Goal: Information Seeking & Learning: Compare options

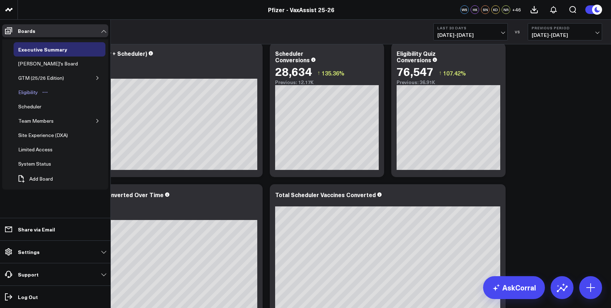
scroll to position [201, 0]
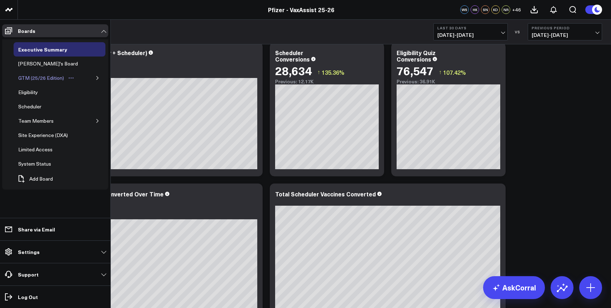
click at [55, 83] on link "GTM (25/26 Edition)" at bounding box center [47, 78] width 66 height 14
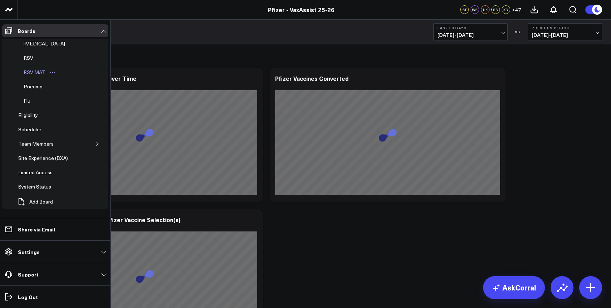
scroll to position [66, 0]
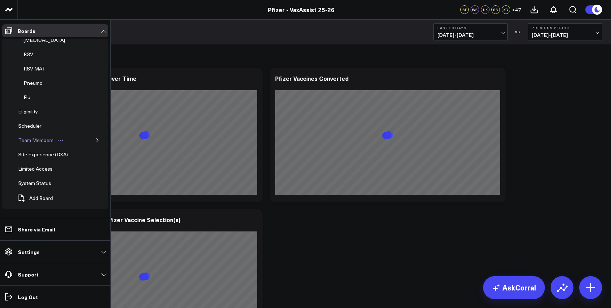
click at [45, 143] on div "Team Members" at bounding box center [35, 140] width 39 height 9
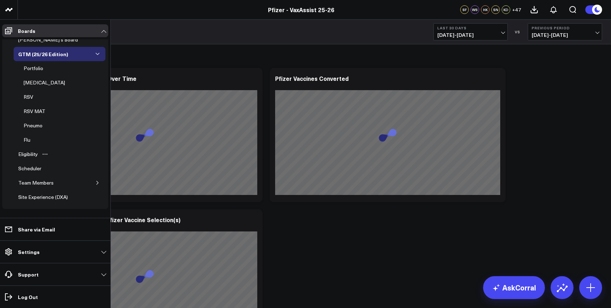
scroll to position [0, 0]
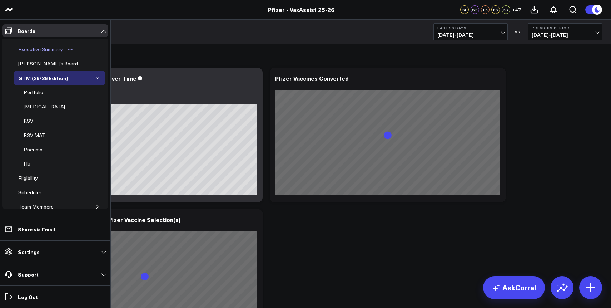
click at [50, 50] on div "Executive Summary" at bounding box center [40, 49] width 48 height 9
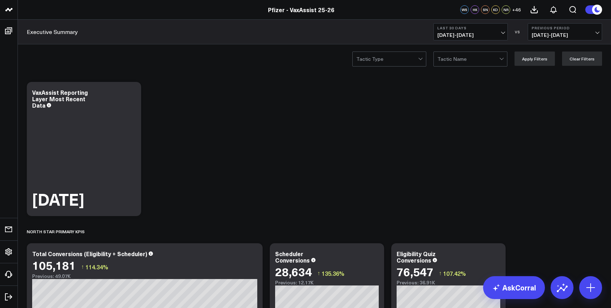
click at [398, 57] on div at bounding box center [387, 59] width 62 height 14
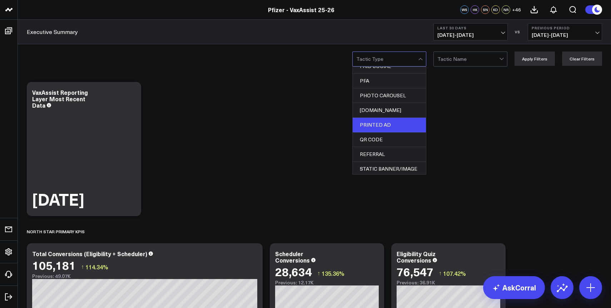
scroll to position [283, 0]
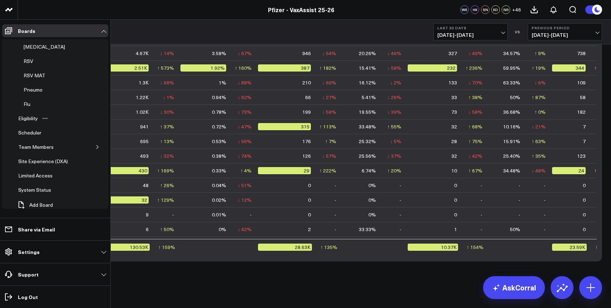
scroll to position [66, 0]
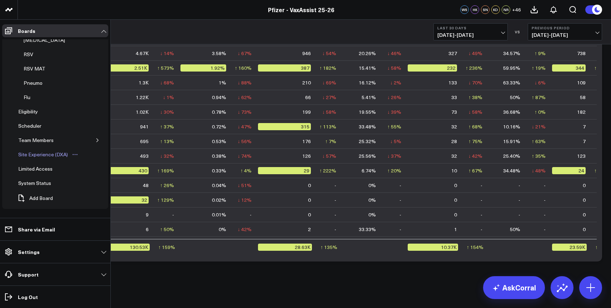
click at [65, 157] on div "Site Experience (DXA)" at bounding box center [42, 154] width 53 height 9
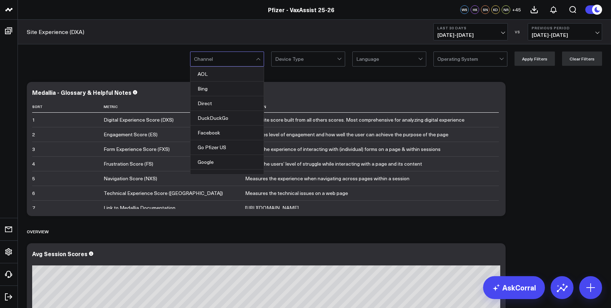
click at [232, 58] on div at bounding box center [225, 59] width 62 height 14
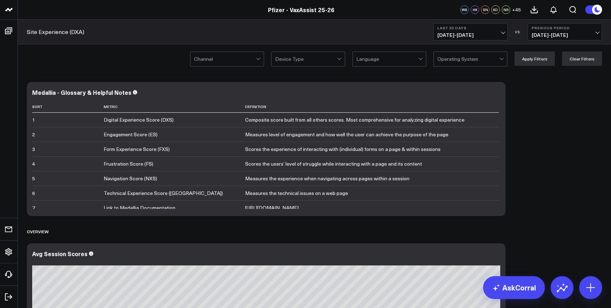
click at [232, 58] on div at bounding box center [225, 59] width 62 height 14
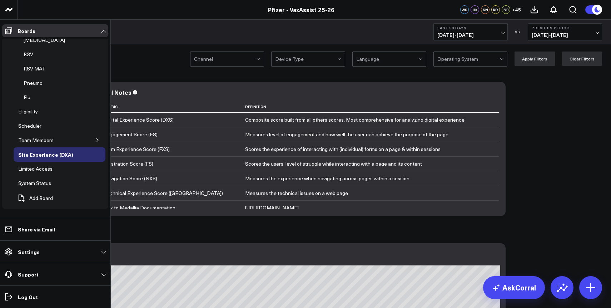
scroll to position [46, 0]
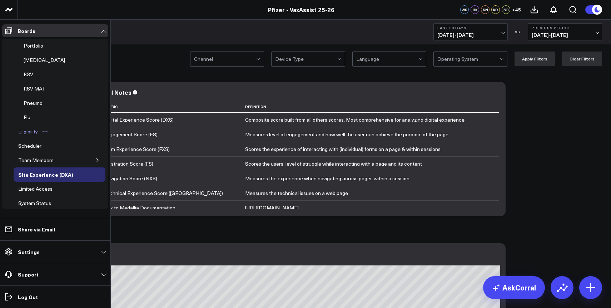
click at [34, 133] on div "Eligibility" at bounding box center [27, 131] width 23 height 9
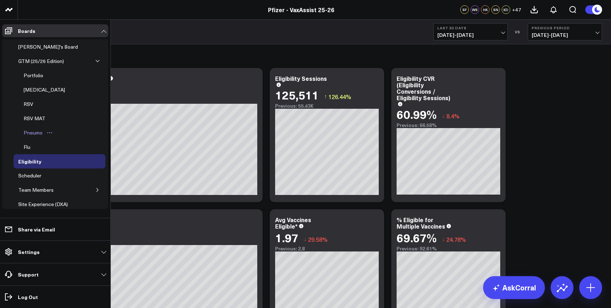
scroll to position [15, 0]
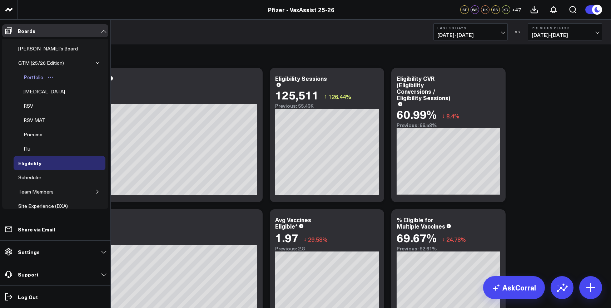
click at [38, 75] on div "Portfolio" at bounding box center [33, 77] width 23 height 9
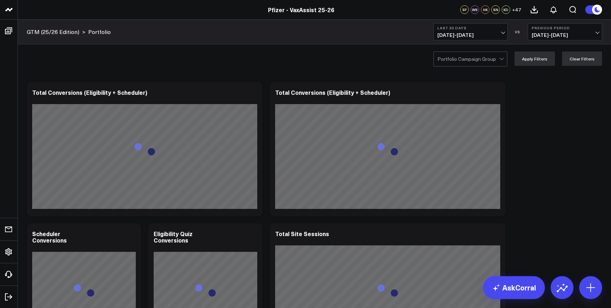
click at [468, 61] on div at bounding box center [468, 59] width 62 height 14
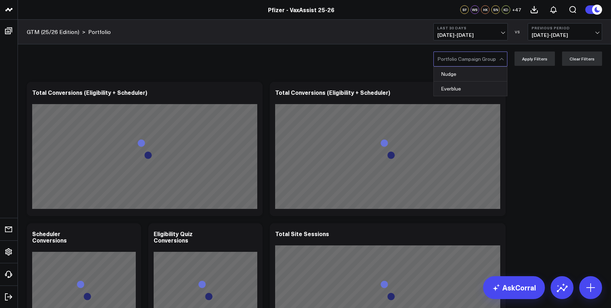
click at [468, 61] on div at bounding box center [468, 59] width 62 height 14
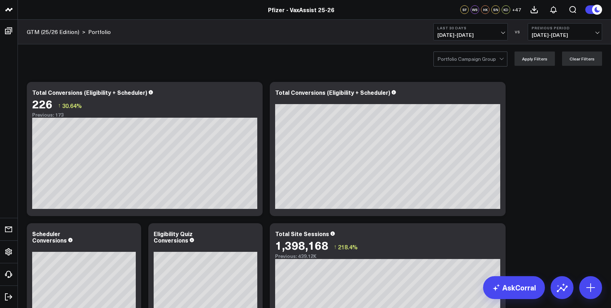
click at [485, 58] on div at bounding box center [468, 59] width 62 height 14
click at [348, 46] on div "Portfolio Campaign Group Apply Filters Clear Filters" at bounding box center [314, 58] width 593 height 29
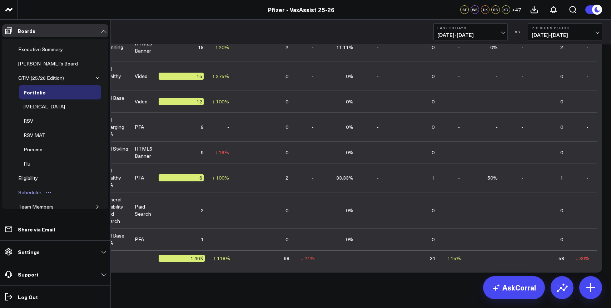
scroll to position [947, 0]
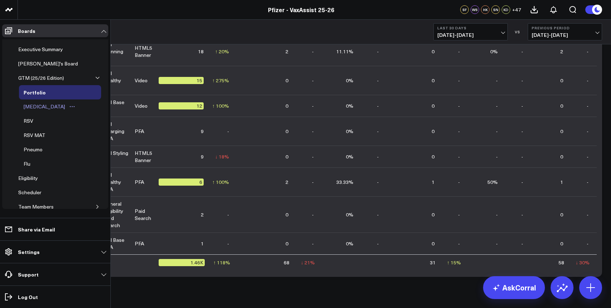
click at [29, 108] on div "[MEDICAL_DATA]" at bounding box center [44, 106] width 45 height 9
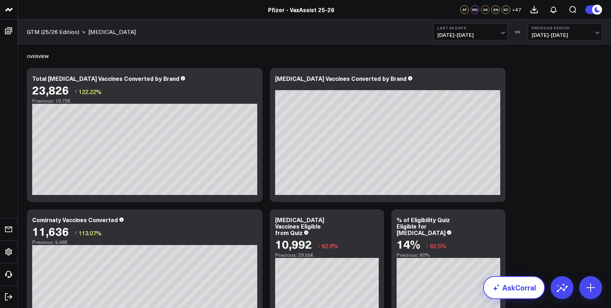
click at [529, 289] on link "AskCorral" at bounding box center [514, 287] width 62 height 23
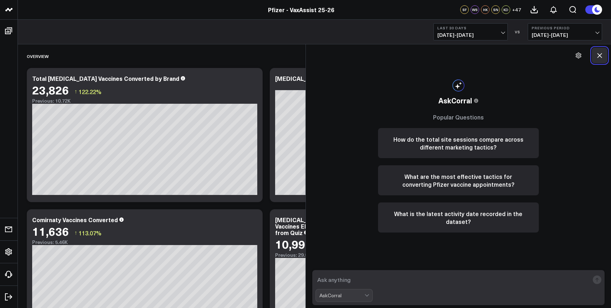
click at [599, 54] on icon at bounding box center [599, 55] width 5 height 5
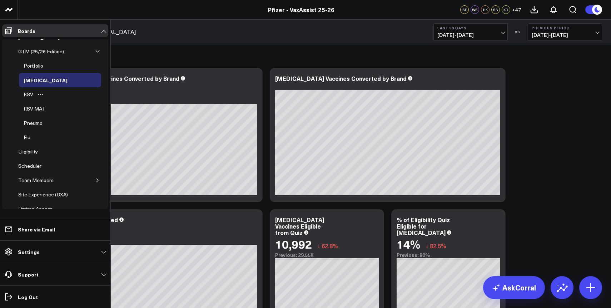
scroll to position [33, 0]
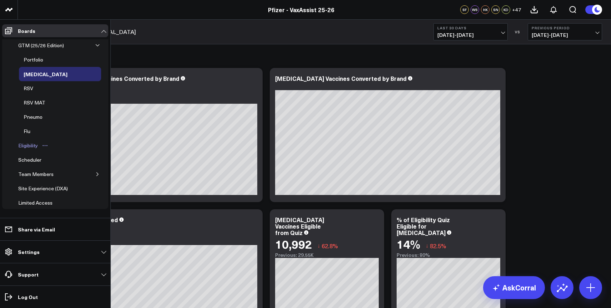
click at [34, 145] on div "Eligibility" at bounding box center [27, 145] width 23 height 9
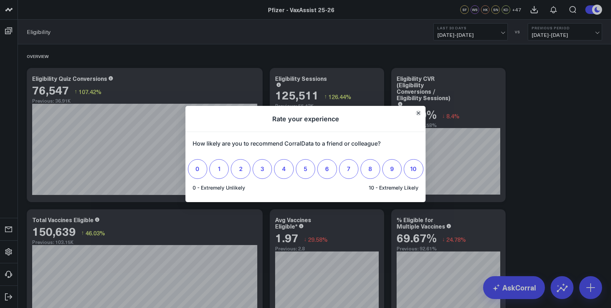
click at [416, 113] on icon "Close" at bounding box center [418, 113] width 4 height 4
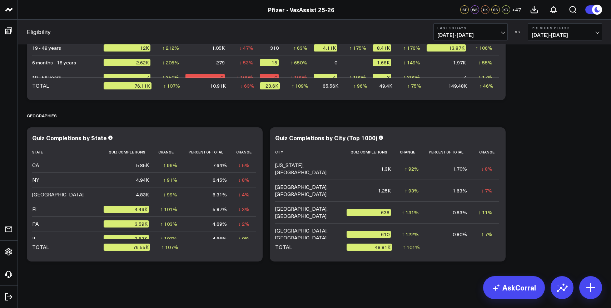
scroll to position [28, 0]
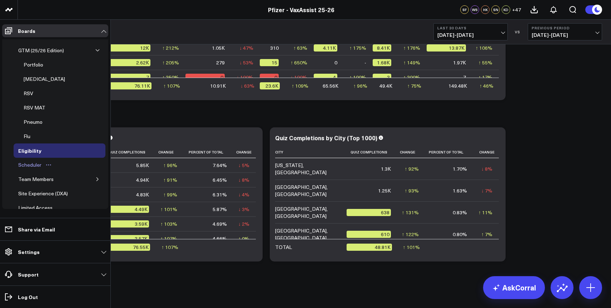
click at [33, 165] on div "Scheduler" at bounding box center [29, 164] width 27 height 9
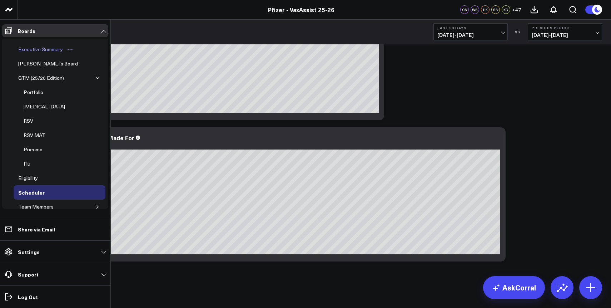
click at [57, 49] on div "Executive Summary" at bounding box center [40, 49] width 48 height 9
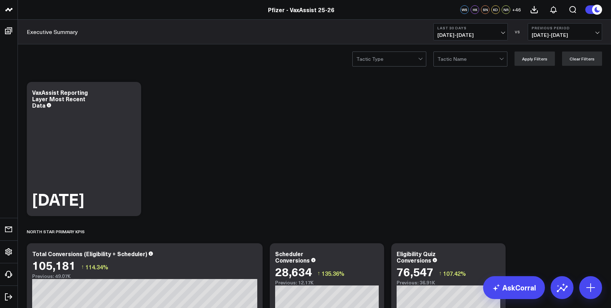
click at [405, 58] on div at bounding box center [387, 59] width 62 height 14
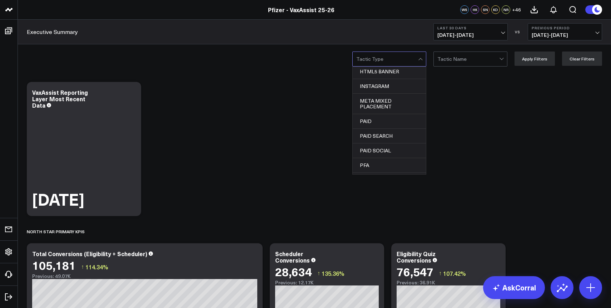
scroll to position [390, 0]
click at [497, 47] on div "UNBRANDED, 27 of 32. 32 results available. Use Up and Down to choose options, p…" at bounding box center [314, 58] width 593 height 29
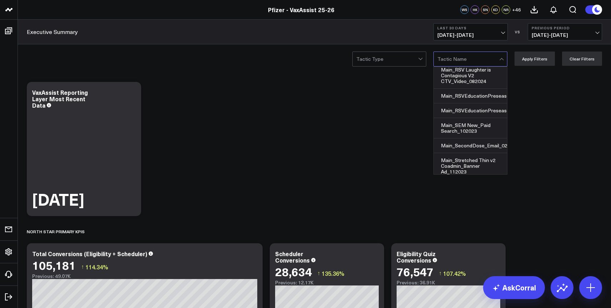
scroll to position [1163, 0]
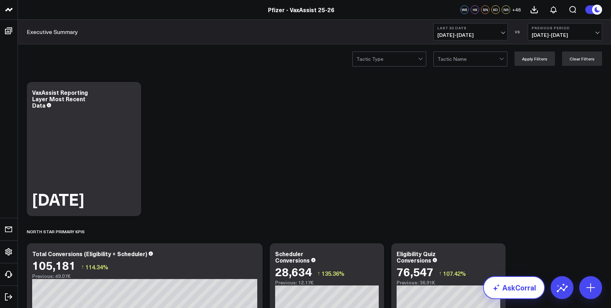
click at [534, 294] on link "AskCorral" at bounding box center [514, 287] width 62 height 23
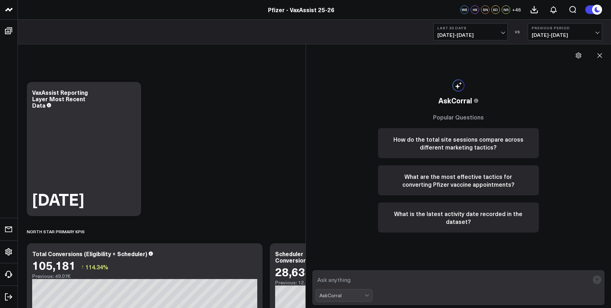
click at [413, 276] on textarea at bounding box center [452, 279] width 274 height 13
click at [374, 283] on textarea "can you commpare" at bounding box center [452, 279] width 274 height 13
click at [550, 283] on textarea "can you compare which piece for [DEMOGRAPHIC_DATA] are most motivating to get v…" at bounding box center [452, 279] width 274 height 13
type textarea "can you compare which piece for [DEMOGRAPHIC_DATA] are most motivating to get v…"
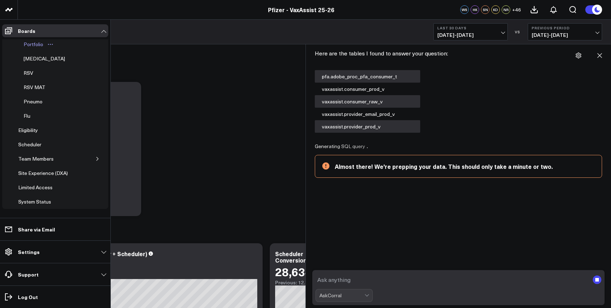
scroll to position [58, 0]
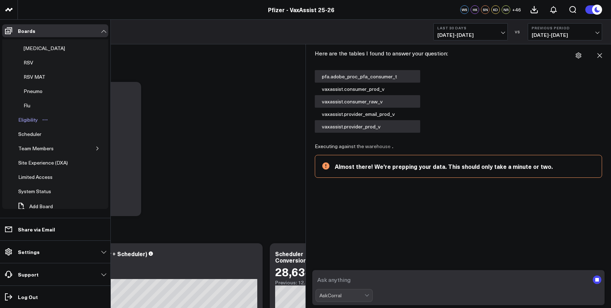
click at [39, 122] on div "Eligibility" at bounding box center [27, 119] width 23 height 9
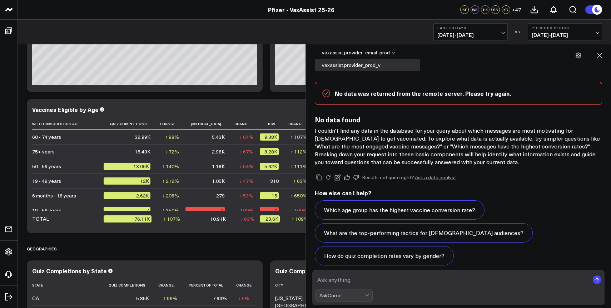
scroll to position [849, 0]
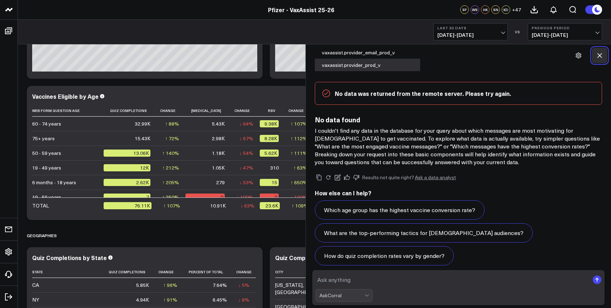
click at [596, 57] on icon at bounding box center [599, 55] width 7 height 7
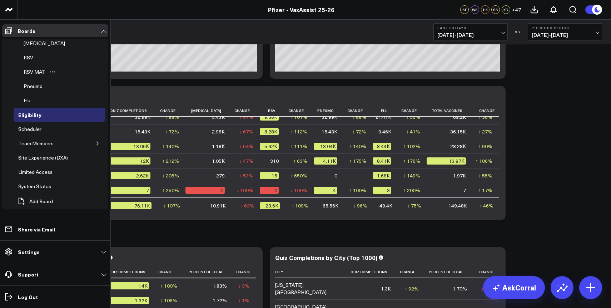
scroll to position [66, 0]
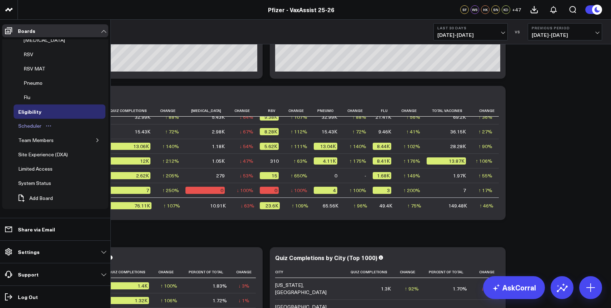
click at [45, 124] on button "Open board menu" at bounding box center [48, 126] width 11 height 6
click at [41, 124] on div "Scheduler" at bounding box center [29, 125] width 27 height 9
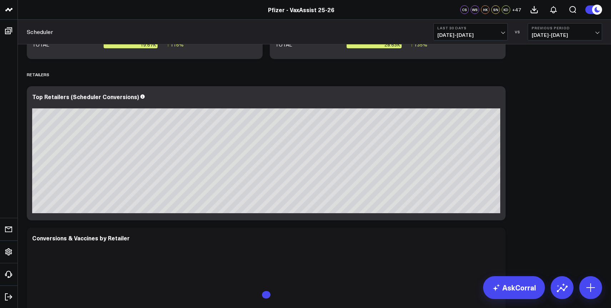
scroll to position [1173, 0]
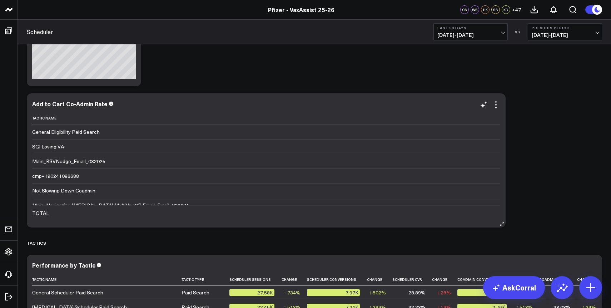
scroll to position [498, 0]
click at [59, 146] on div "SGI Loving VA" at bounding box center [48, 146] width 32 height 7
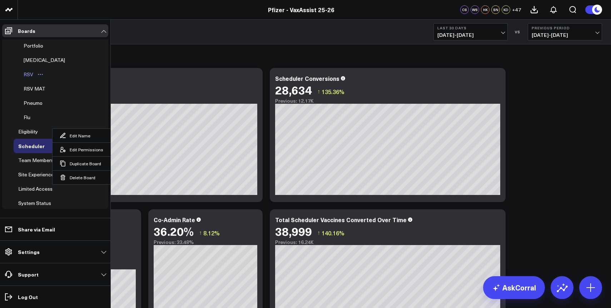
scroll to position [4, 0]
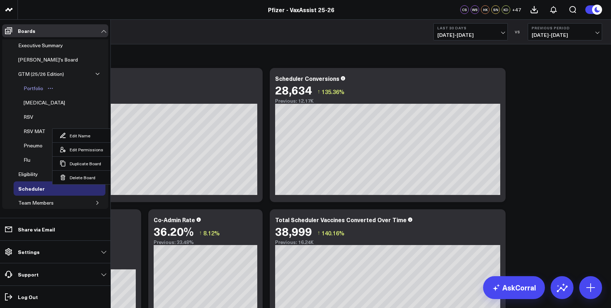
click at [38, 90] on div "Portfolio" at bounding box center [33, 88] width 23 height 9
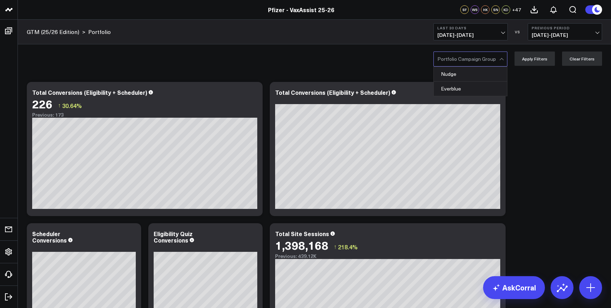
click at [494, 64] on div at bounding box center [468, 59] width 62 height 14
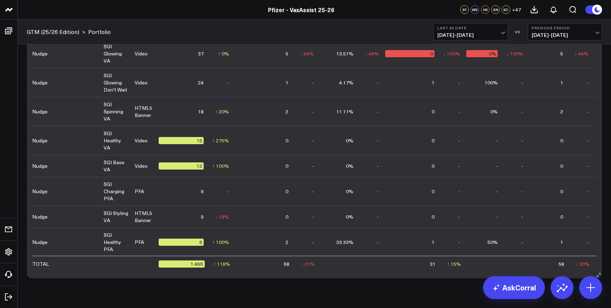
scroll to position [962, 0]
